Goal: Find specific page/section: Find specific page/section

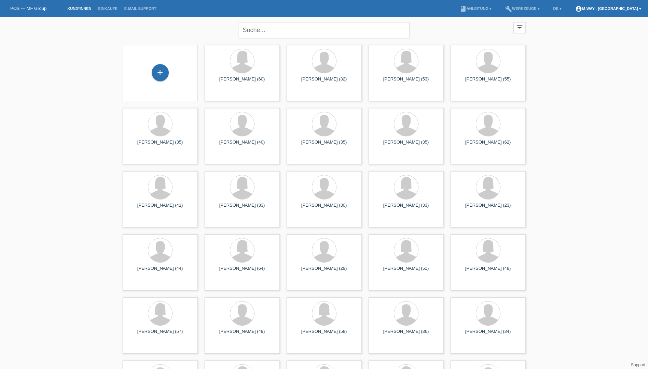
click at [602, 9] on link "account_circle m-way - Schaffhausen ▾" at bounding box center [608, 8] width 73 height 4
click at [557, 9] on link "DE ▾" at bounding box center [557, 8] width 15 height 4
click at [478, 5] on li "book Anleitung ▾" at bounding box center [475, 8] width 39 height 17
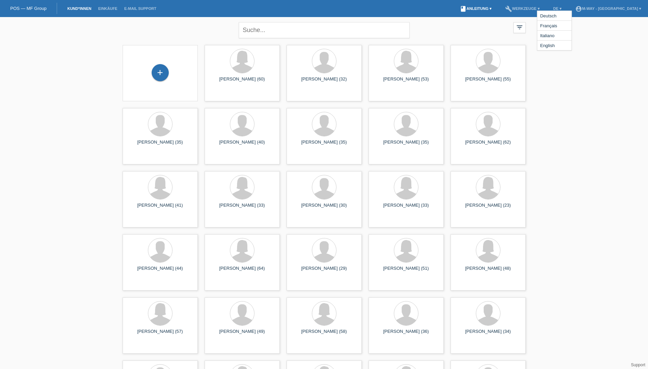
click at [477, 8] on link "book Anleitung ▾" at bounding box center [475, 8] width 39 height 4
drag, startPoint x: 285, startPoint y: 1, endPoint x: 218, endPoint y: 2, distance: 66.9
click at [282, 1] on nav "POS — MF Group Kund*innen Einkäufe E-Mail Support menu account_circle m-way - S…" at bounding box center [324, 8] width 648 height 17
click at [40, 9] on link "POS — MF Group" at bounding box center [28, 8] width 36 height 5
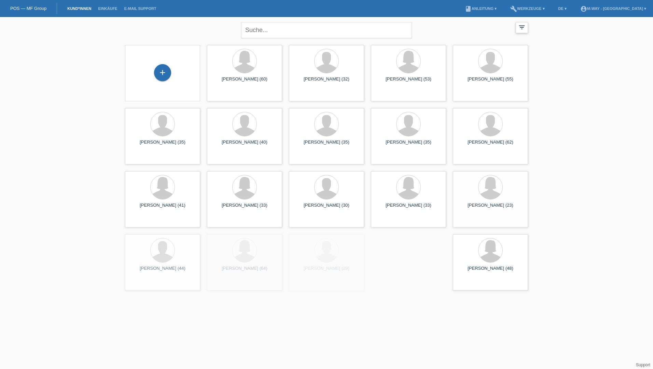
click at [525, 24] on div "filter_list" at bounding box center [522, 27] width 12 height 11
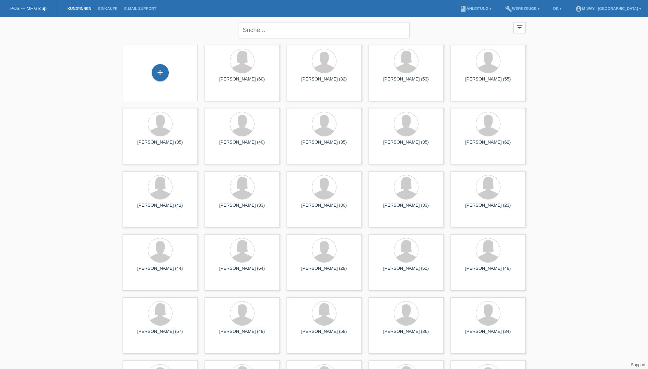
click at [100, 11] on li "Einkäufe" at bounding box center [108, 8] width 26 height 17
click at [101, 9] on link "Einkäufe" at bounding box center [108, 8] width 26 height 4
